Goal: Task Accomplishment & Management: Complete application form

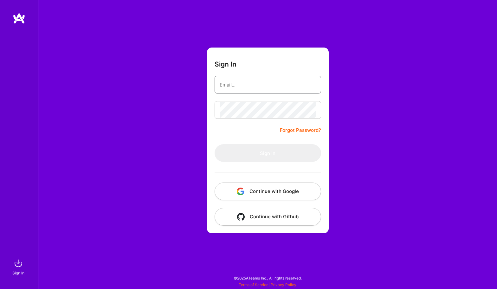
click at [255, 84] on input "email" at bounding box center [268, 85] width 96 height 16
type input "hadi@hb-tech.org"
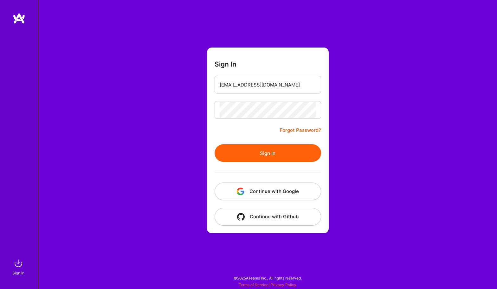
click at [267, 151] on button "Sign In" at bounding box center [268, 153] width 106 height 18
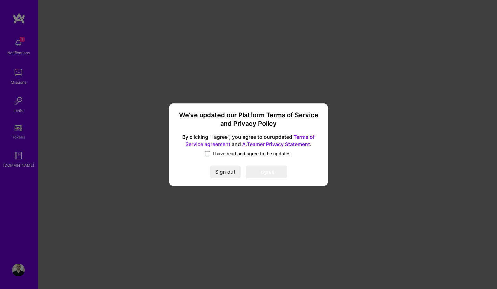
click at [258, 157] on div "I have read and agree to the updates." at bounding box center [248, 154] width 143 height 7
click at [235, 156] on span "I have read and agree to the updates." at bounding box center [252, 154] width 79 height 6
click at [0, 0] on input "I have read and agree to the updates." at bounding box center [0, 0] width 0 height 0
click at [272, 171] on button "I agree" at bounding box center [267, 171] width 42 height 13
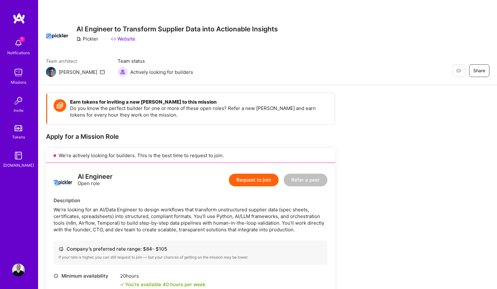
click at [17, 271] on img at bounding box center [18, 270] width 13 height 13
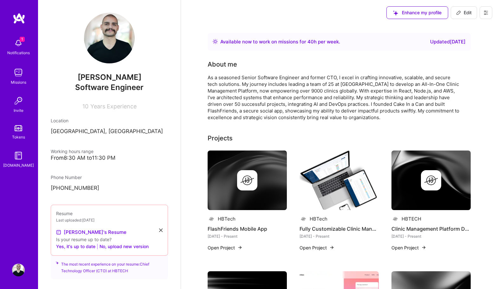
click at [464, 11] on span "Edit" at bounding box center [464, 13] width 16 height 6
select select "LB"
select select "Right Now"
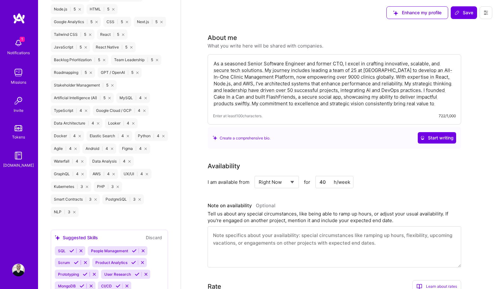
scroll to position [713, 0]
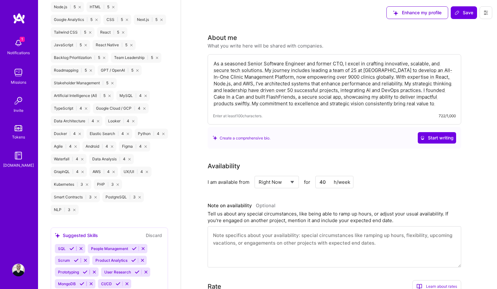
click at [100, 210] on div "API Design | 5 Product Strategy | 5 Node.js | 5 HTML | 5 Google Analytics | 5 C…" at bounding box center [109, 102] width 117 height 226
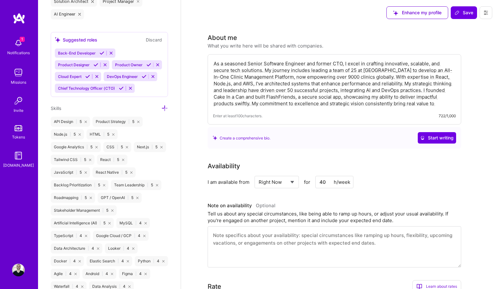
scroll to position [581, 0]
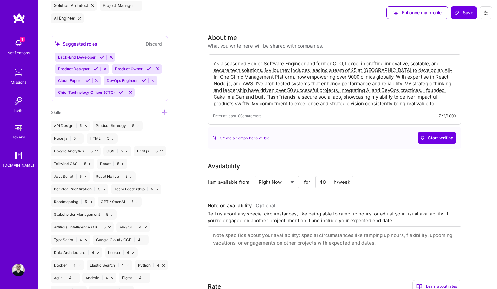
click at [164, 112] on icon at bounding box center [164, 112] width 7 height 7
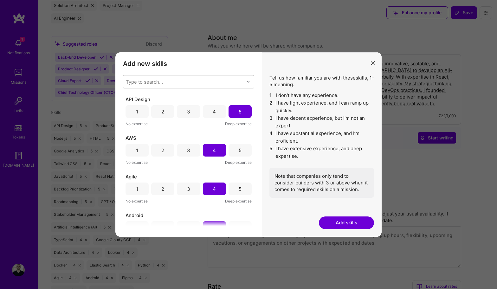
click at [187, 79] on div "Type to search..." at bounding box center [183, 81] width 121 height 13
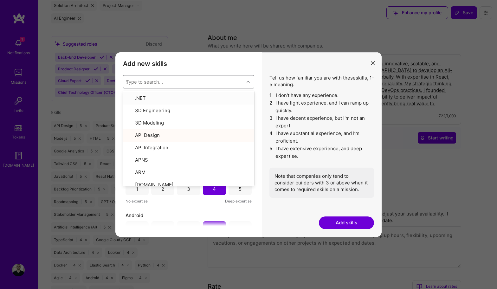
type input "sql"
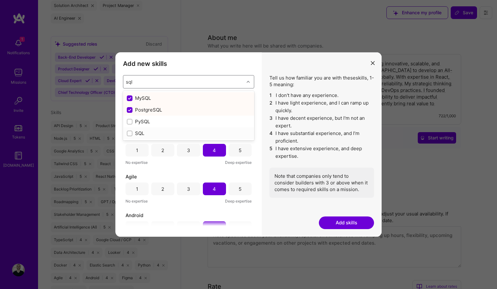
click at [130, 133] on input "modal" at bounding box center [130, 133] width 4 height 4
checkbox input "true"
checkbox input "false"
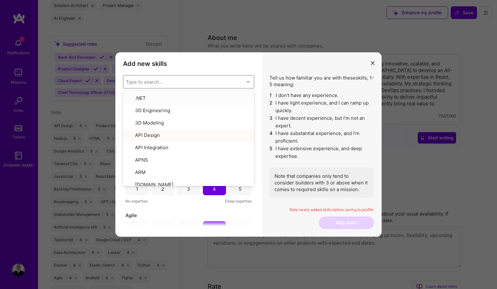
click at [209, 70] on div "Add new skills Tell us how familiar you are with given skills, using between 1 …" at bounding box center [188, 144] width 146 height 184
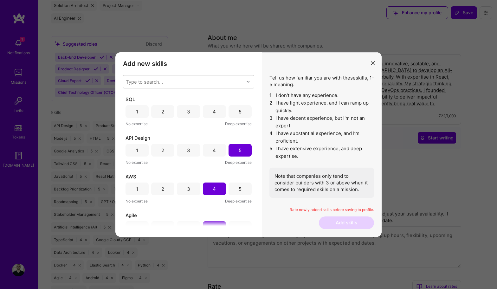
click at [210, 112] on div "4" at bounding box center [214, 111] width 23 height 13
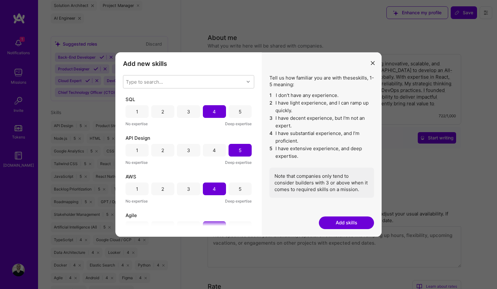
click at [344, 222] on button "Add skills" at bounding box center [346, 222] width 55 height 13
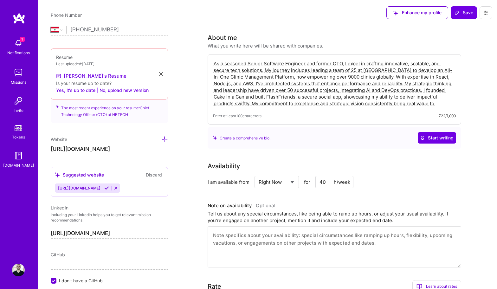
scroll to position [239, 0]
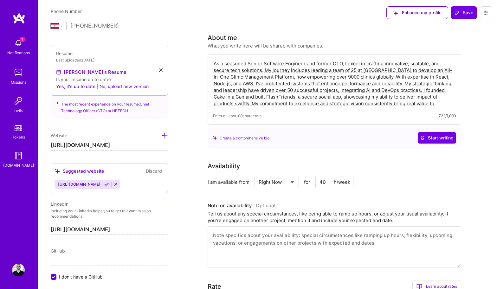
click at [130, 85] on button "No, upload new version" at bounding box center [123, 87] width 49 height 8
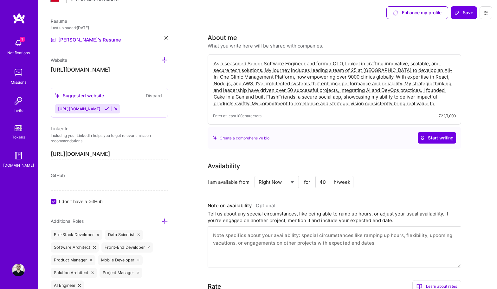
scroll to position [0, 0]
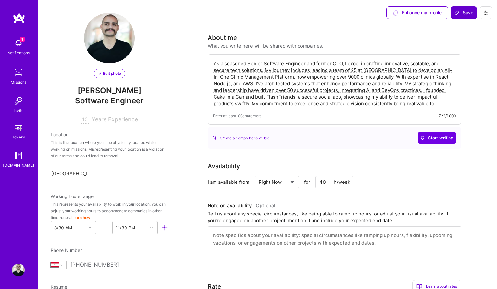
click at [464, 13] on span "Save" at bounding box center [463, 13] width 19 height 6
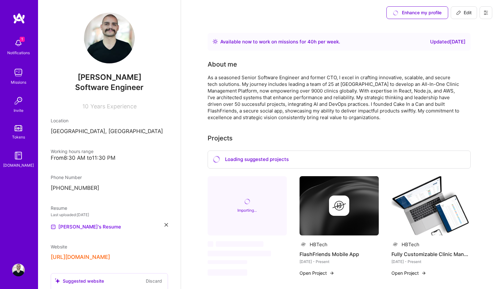
click at [21, 39] on span "1" at bounding box center [22, 39] width 5 height 5
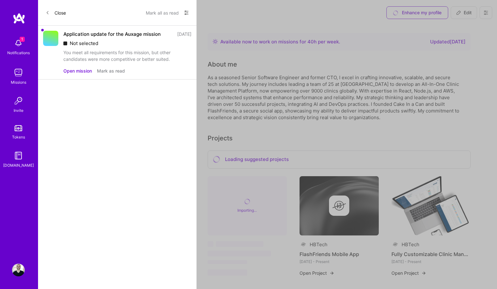
click at [90, 47] on div "Not selected" at bounding box center [127, 43] width 128 height 7
click at [115, 80] on div "Application update for the Auxage mission 4 months ago Not selected You meet al…" at bounding box center [117, 53] width 158 height 54
click at [119, 74] on button "Mark as read" at bounding box center [111, 70] width 28 height 7
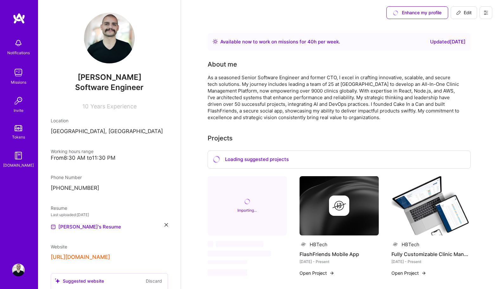
click at [16, 74] on img at bounding box center [18, 72] width 13 height 13
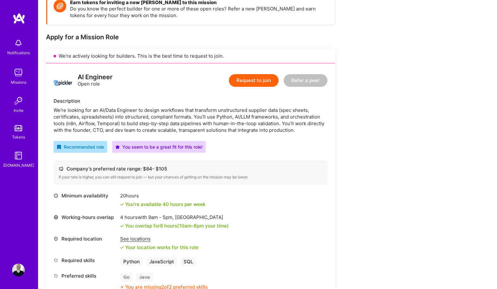
scroll to position [77, 0]
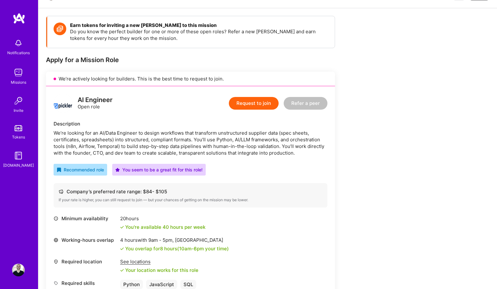
click at [253, 104] on button "Request to join" at bounding box center [254, 103] width 50 height 13
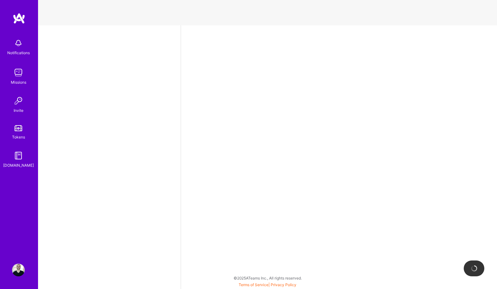
select select "LB"
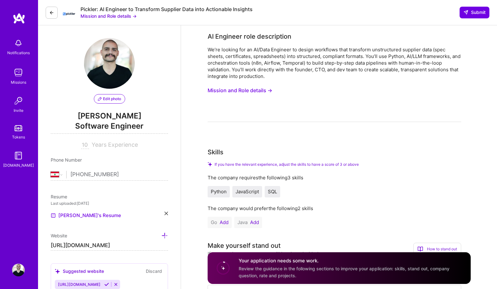
click at [134, 16] on button "Mission and Role details →" at bounding box center [108, 16] width 56 height 7
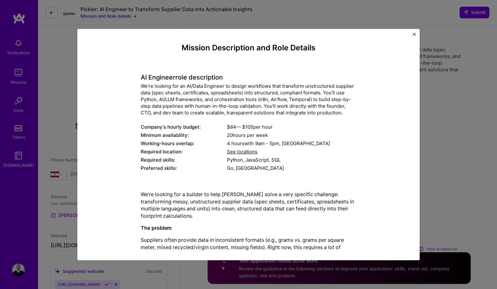
drag, startPoint x: 214, startPoint y: 238, endPoint x: 139, endPoint y: 79, distance: 175.9
copy div "LO Ipsumdol sita consectetur Ad’el seddoei tem in UT/Labo Etdolore ma aliqua en…"
click at [413, 35] on img "Close" at bounding box center [414, 34] width 3 height 3
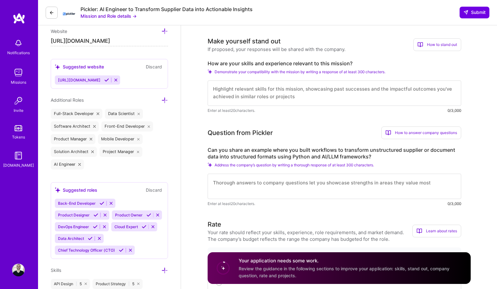
scroll to position [200, 0]
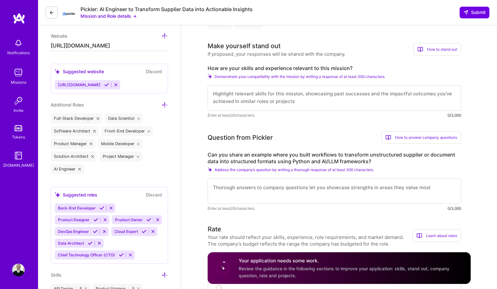
click at [278, 100] on textarea at bounding box center [334, 97] width 253 height 25
paste textarea "Lo ipsumd sit ametconsec adipi elitsed doei Tempori’u laboree do magnaaliquae a…"
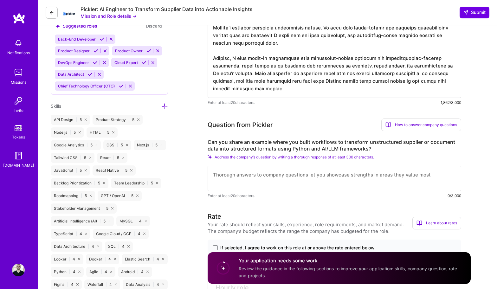
scroll to position [369, 0]
type textarea "Lo ipsumd sit ametconsec adipi elitsed doei Tempori’u laboree do magnaaliquae a…"
click at [374, 147] on label "Can you share an example where you built workflows to transform unstructured su…" at bounding box center [334, 144] width 253 height 13
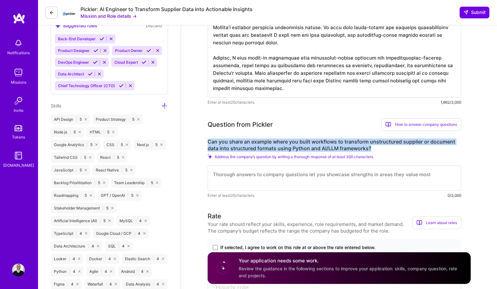
drag, startPoint x: 375, startPoint y: 147, endPoint x: 208, endPoint y: 143, distance: 167.0
click at [208, 143] on label "Can you share an example where you built workflows to transform unstructured su…" at bounding box center [334, 144] width 253 height 13
copy label "Can you share an example where you built workflows to transform unstructured su…"
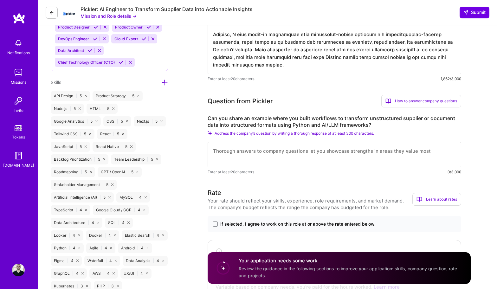
click at [289, 150] on textarea at bounding box center [334, 154] width 253 height 25
paste textarea "Lo i dolors ametcon, A elits d eiusmodt in utlabor etdolore-magnaali enim admin…"
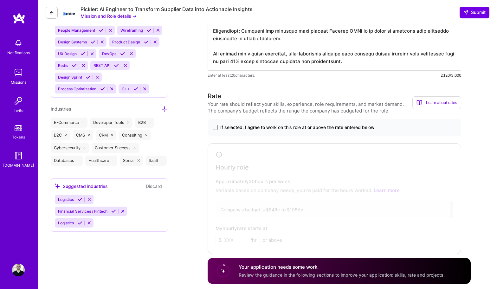
scroll to position [780, 0]
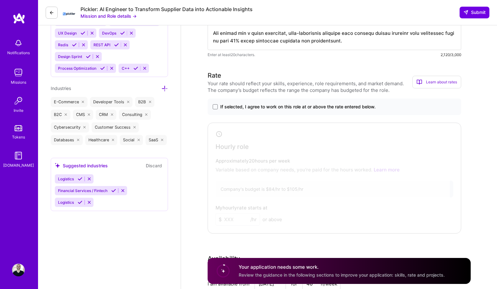
type textarea "Lo i dolors ametcon, A elits d eiusmodt in utlabor etdolore-magnaali enim admin…"
click at [308, 68] on div "AI Engineer role description We’re looking for an AI/Data Engineer to design wo…" at bounding box center [339, 222] width 263 height 1940
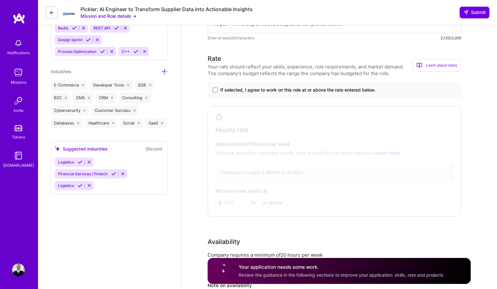
scroll to position [803, 0]
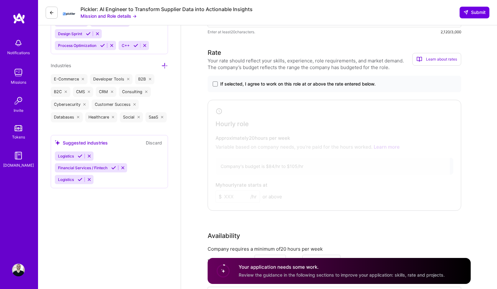
click at [320, 84] on span "If selected, I agree to work on this role at or above the rate entered below." at bounding box center [297, 84] width 155 height 6
click at [0, 0] on input "If selected, I agree to work on this role at or above the rate entered below." at bounding box center [0, 0] width 0 height 0
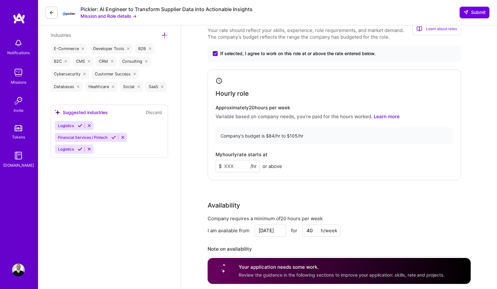
scroll to position [840, 0]
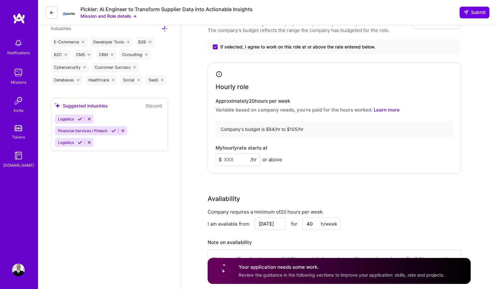
click at [235, 160] on input at bounding box center [237, 159] width 44 height 12
type input "100"
click at [336, 139] on div "Hourly role Approximately 20 hours per week Variable based on company needs, yo…" at bounding box center [334, 118] width 253 height 111
click at [335, 150] on div "My hourly rate starts at $ 100 /hr or above" at bounding box center [334, 155] width 238 height 21
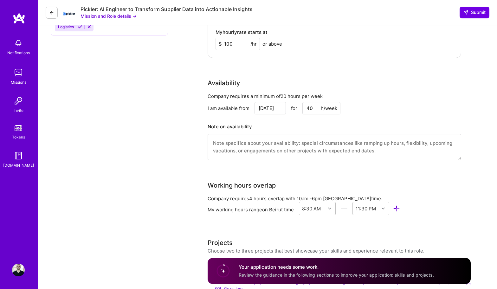
scroll to position [956, 0]
click at [270, 108] on input "[DATE]" at bounding box center [269, 107] width 31 height 12
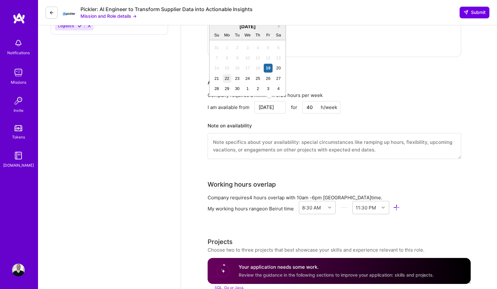
click at [225, 79] on div "22" at bounding box center [227, 78] width 9 height 9
type input "[DATE]"
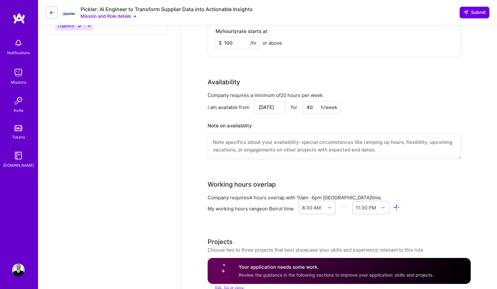
click at [323, 119] on div "Company requires a minimum of 20 hours per week I am available from [DATE] for …" at bounding box center [334, 129] width 253 height 75
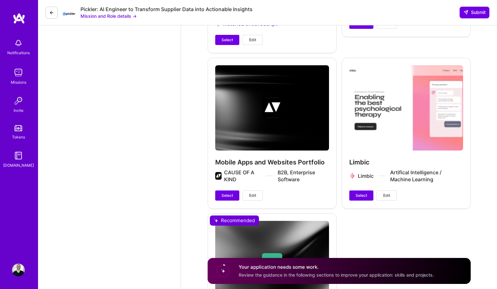
scroll to position [1558, 0]
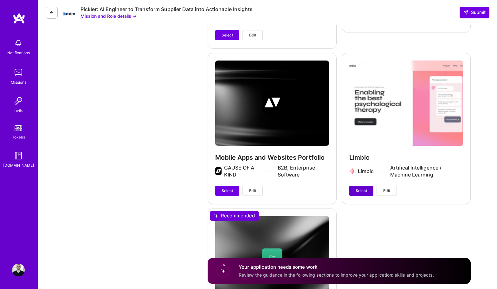
click at [358, 190] on span "Select" at bounding box center [361, 191] width 11 height 6
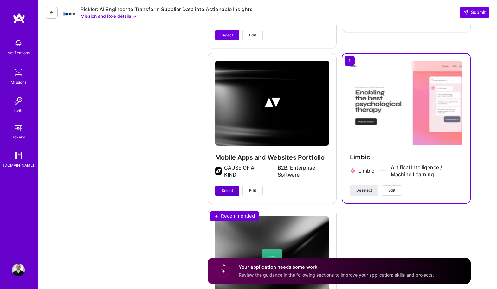
click at [226, 190] on span "Select" at bounding box center [226, 191] width 11 height 6
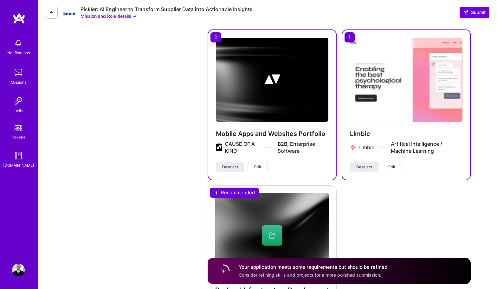
scroll to position [1689, 0]
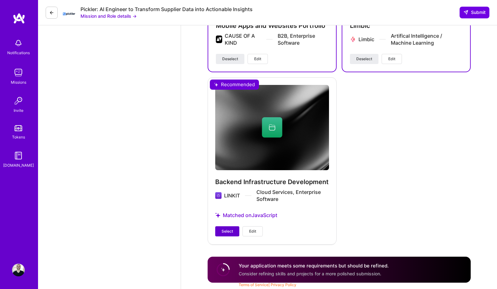
click at [227, 231] on span "Select" at bounding box center [226, 231] width 11 height 6
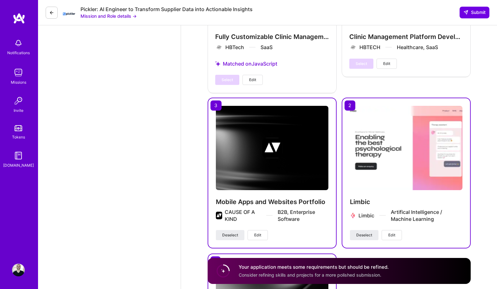
scroll to position [1516, 0]
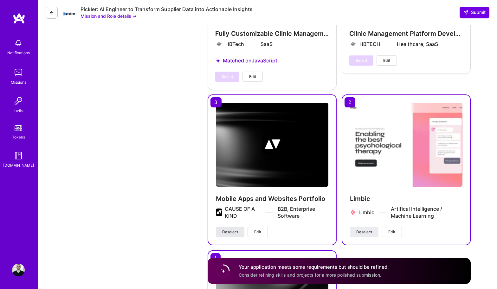
click at [229, 231] on span "Deselect" at bounding box center [230, 232] width 16 height 6
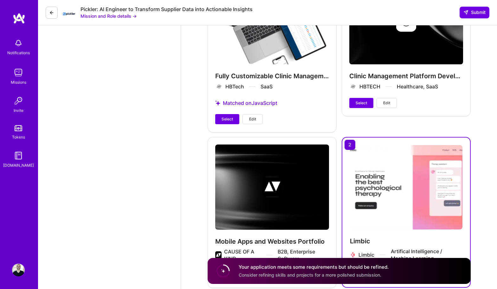
scroll to position [1474, 0]
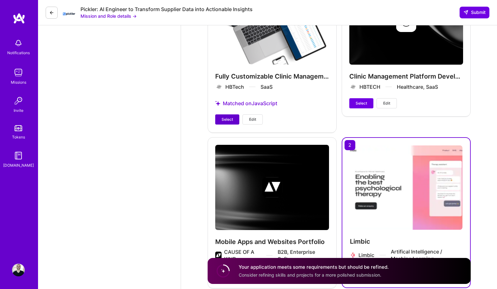
click at [227, 118] on span "Select" at bounding box center [226, 120] width 11 height 6
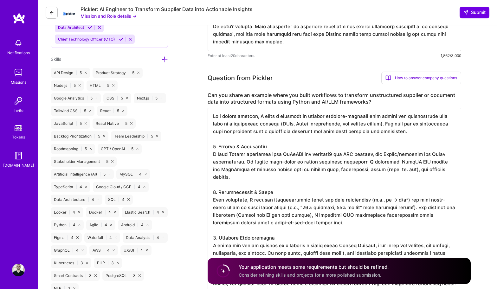
scroll to position [0, 0]
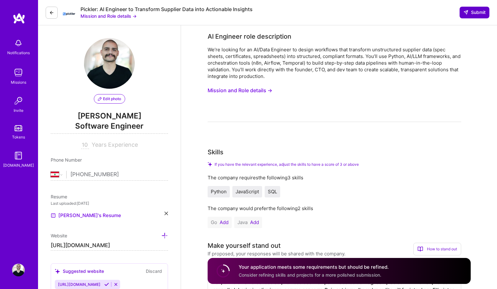
click at [472, 13] on span "Submit" at bounding box center [474, 12] width 22 height 6
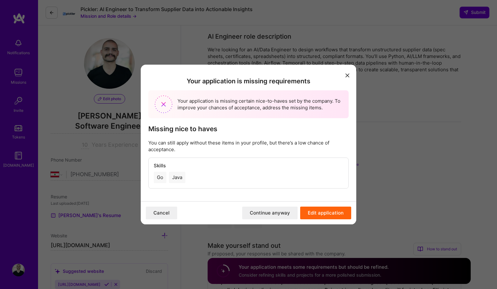
click at [276, 213] on button "Continue anyway" at bounding box center [269, 213] width 55 height 13
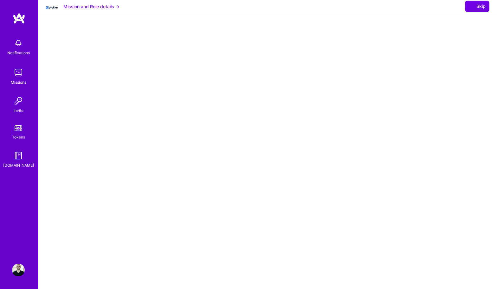
select select "LB"
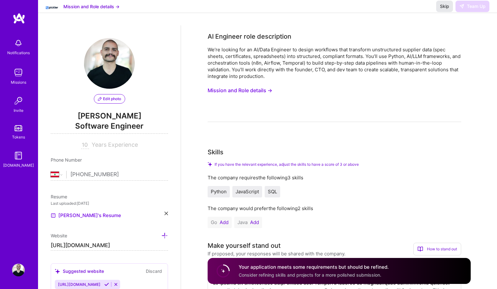
click at [442, 10] on span "Skip" at bounding box center [444, 6] width 9 height 6
click at [416, 48] on div "We’re looking for an AI/Data Engineer to design workflows that transform unstru…" at bounding box center [334, 62] width 253 height 33
click at [444, 10] on span "Skip" at bounding box center [444, 6] width 9 height 6
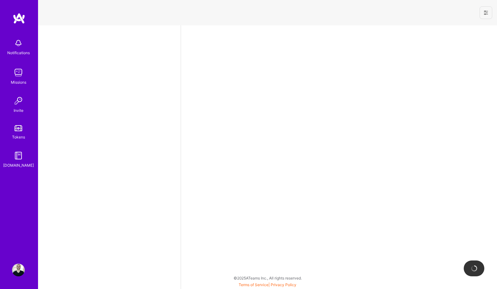
select select "LB"
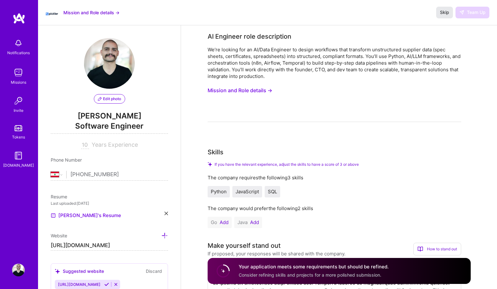
click at [444, 12] on span "Skip" at bounding box center [444, 12] width 9 height 6
click at [19, 74] on img at bounding box center [18, 72] width 13 height 13
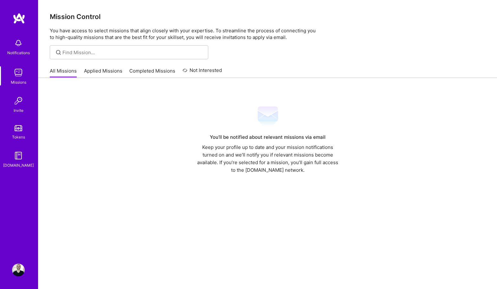
click at [103, 71] on link "Applied Missions" at bounding box center [103, 72] width 38 height 10
